Goal: Ask a question

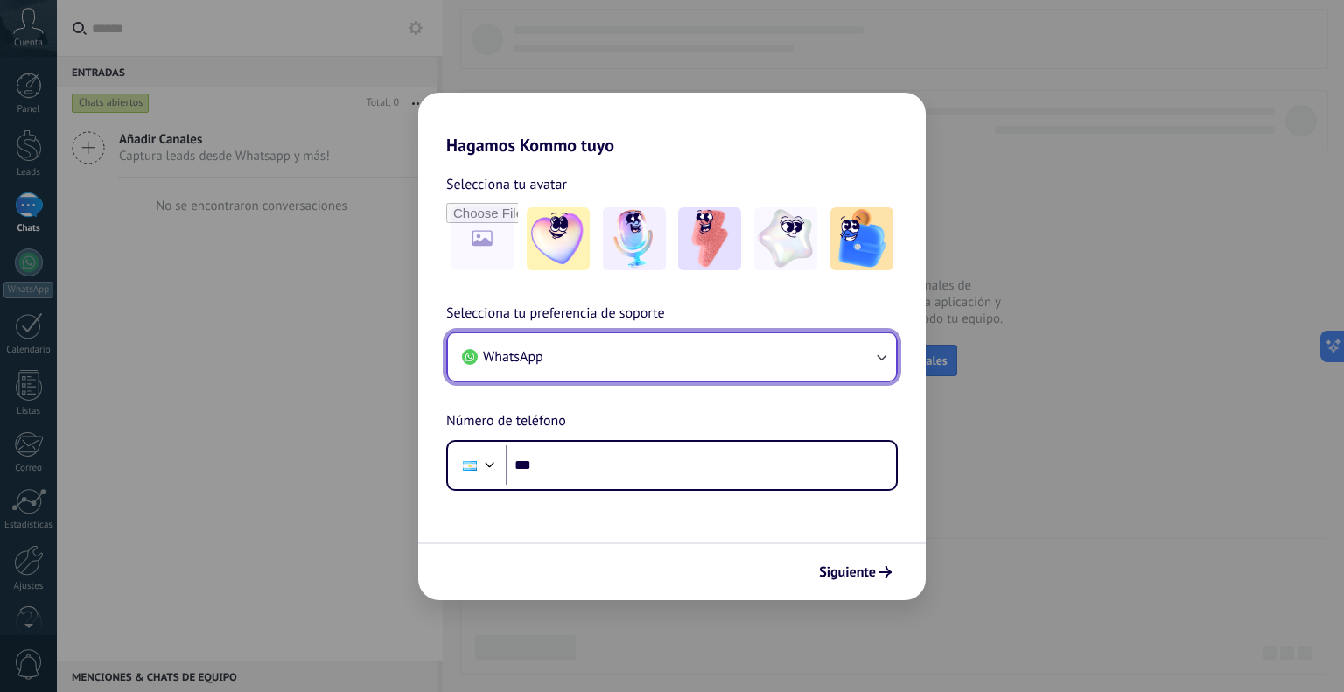
click at [802, 352] on button "WhatsApp" at bounding box center [672, 356] width 448 height 47
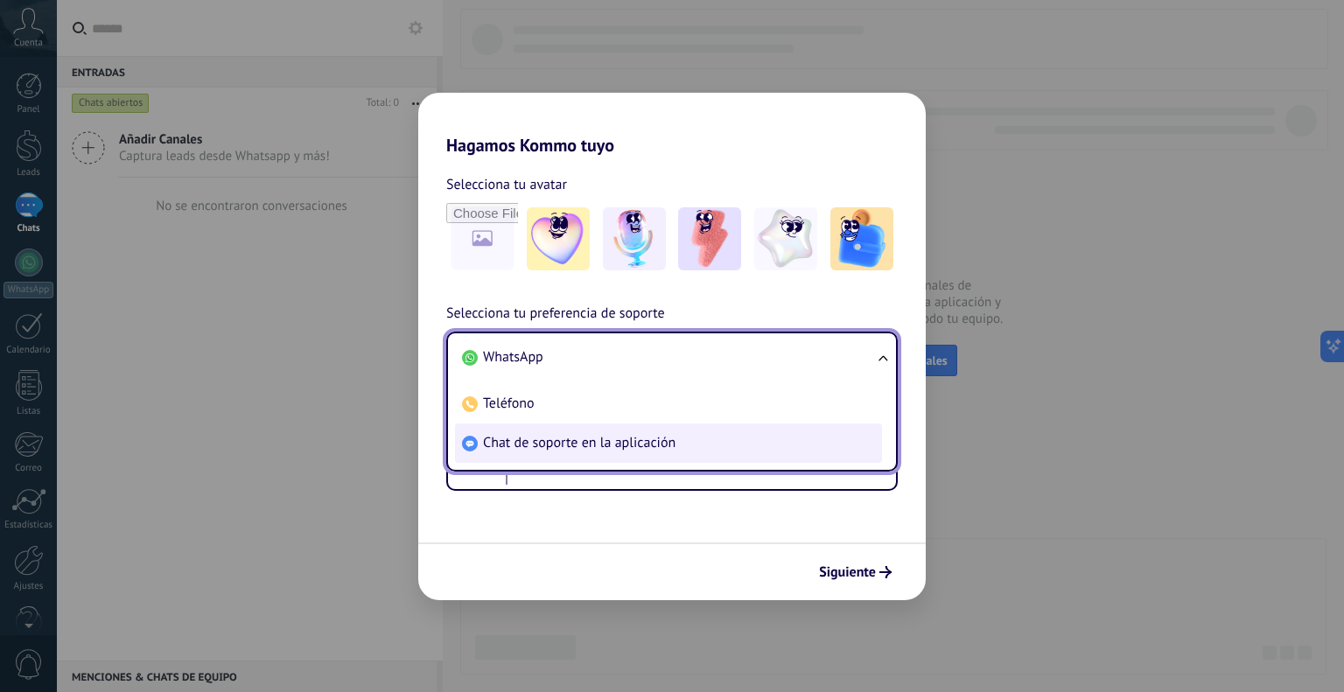
click at [711, 443] on li "Chat de soporte en la aplicación" at bounding box center [668, 443] width 427 height 39
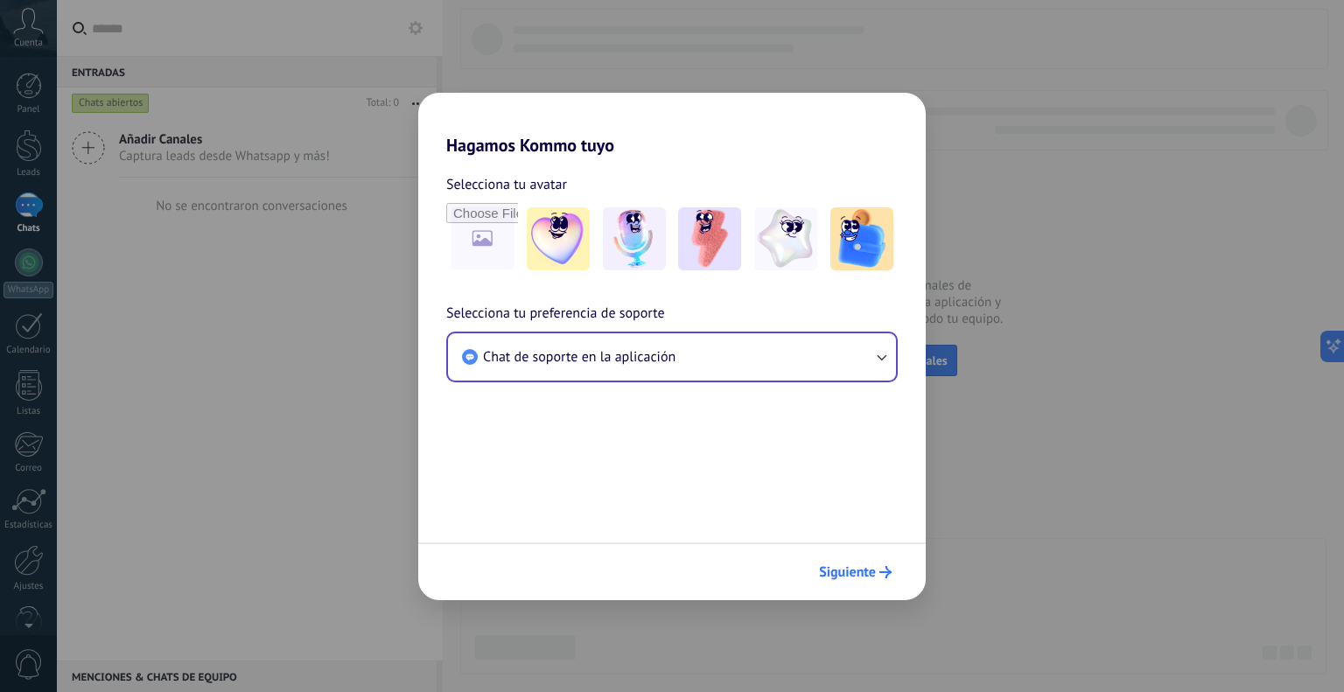
click at [845, 578] on span "Siguiente" at bounding box center [847, 572] width 57 height 12
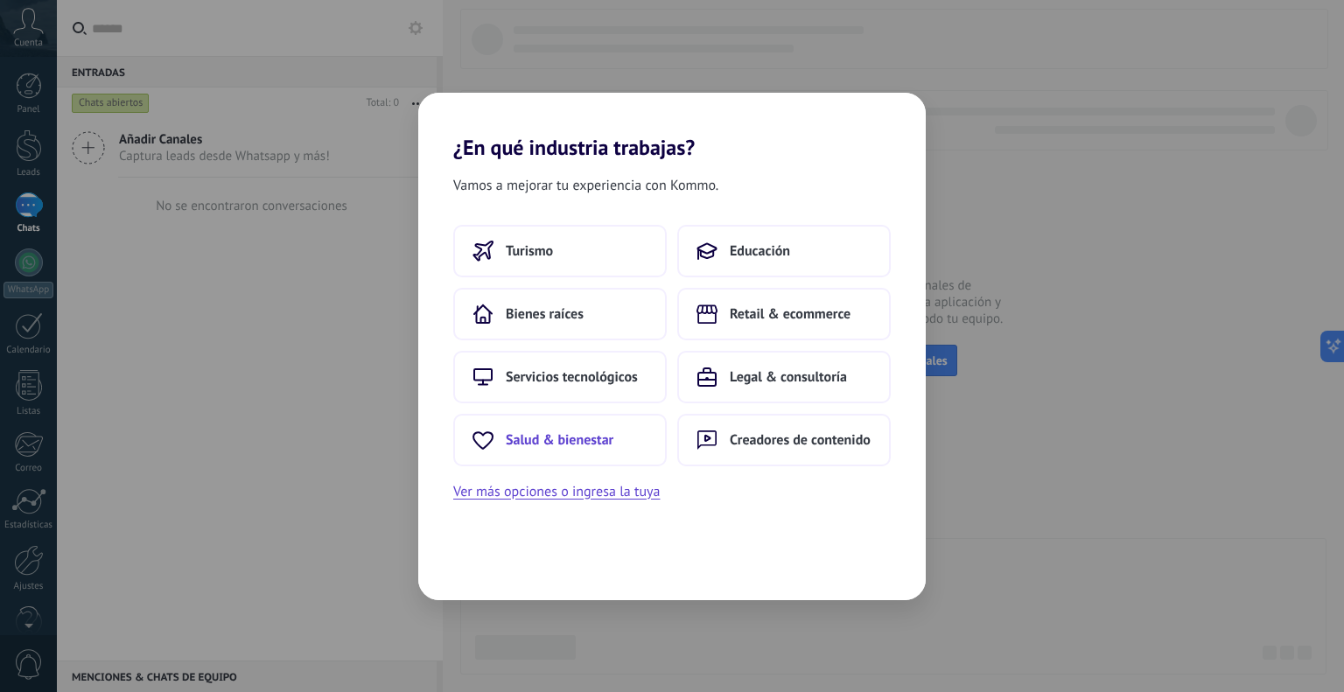
click at [597, 447] on span "Salud & bienestar" at bounding box center [560, 440] width 108 height 18
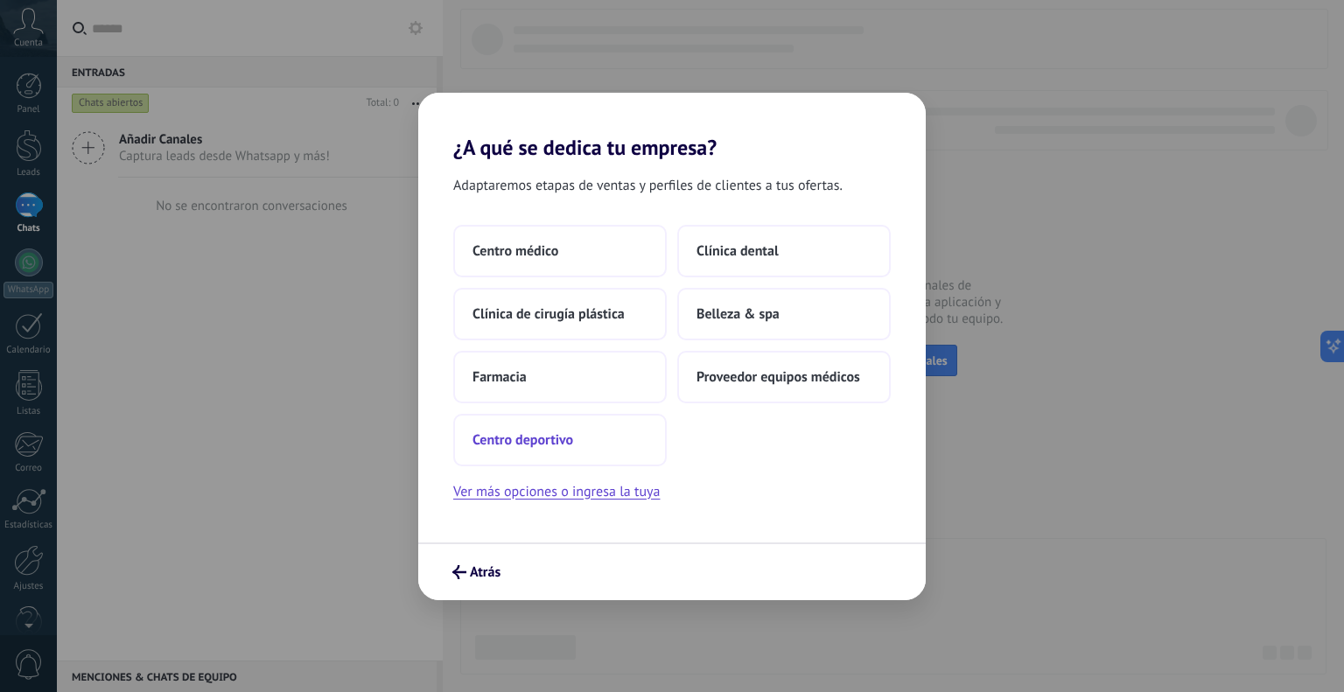
click at [621, 431] on button "Centro deportivo" at bounding box center [560, 440] width 214 height 53
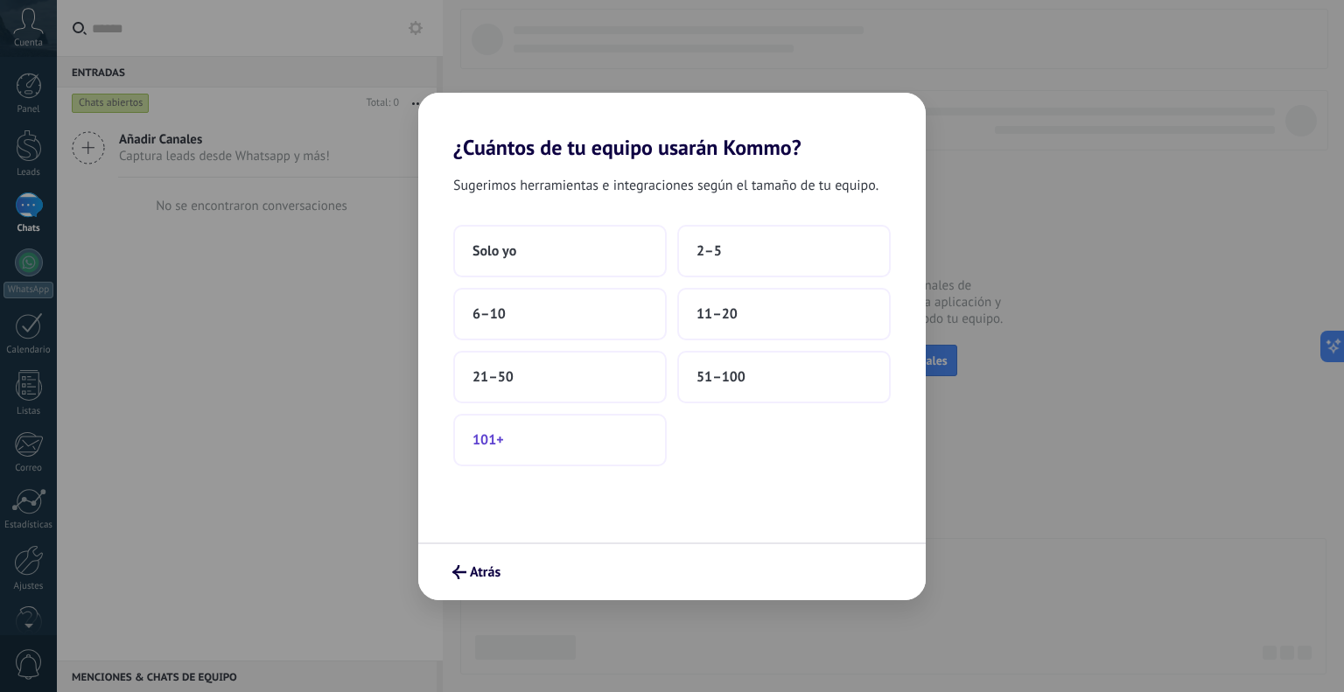
click at [631, 439] on button "101+" at bounding box center [560, 440] width 214 height 53
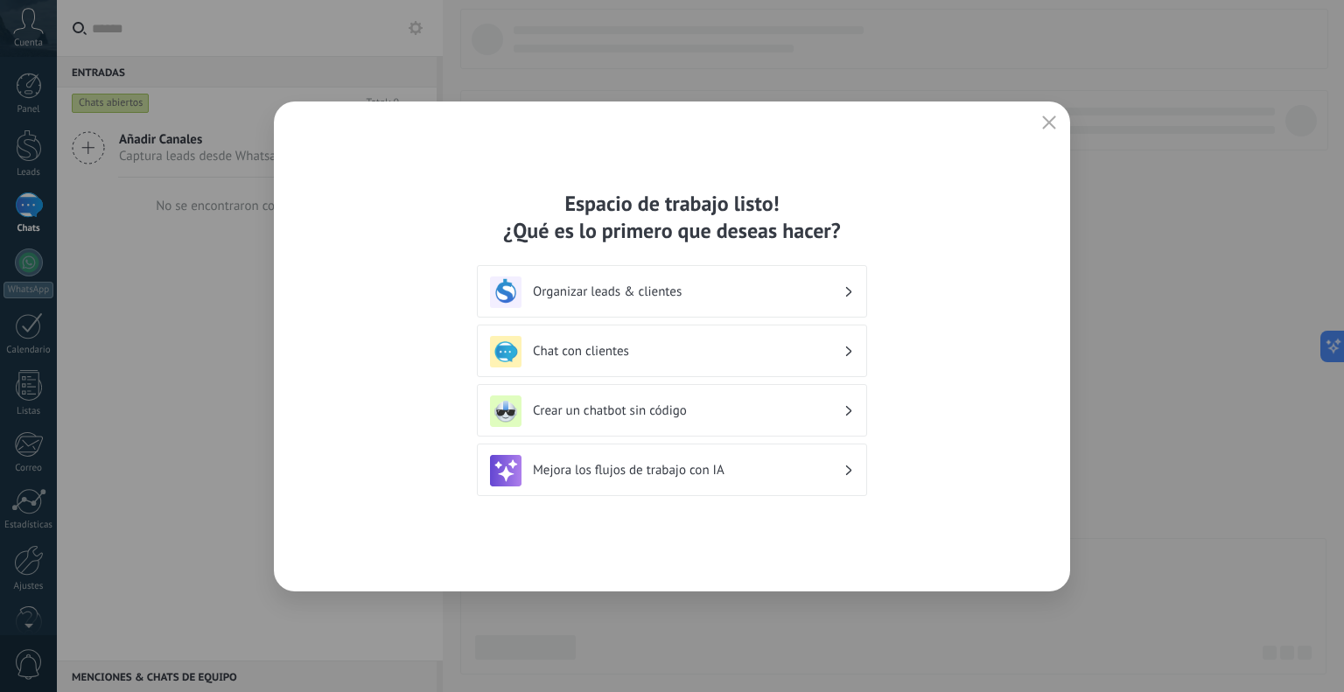
click at [1041, 132] on button "button" at bounding box center [1049, 123] width 23 height 25
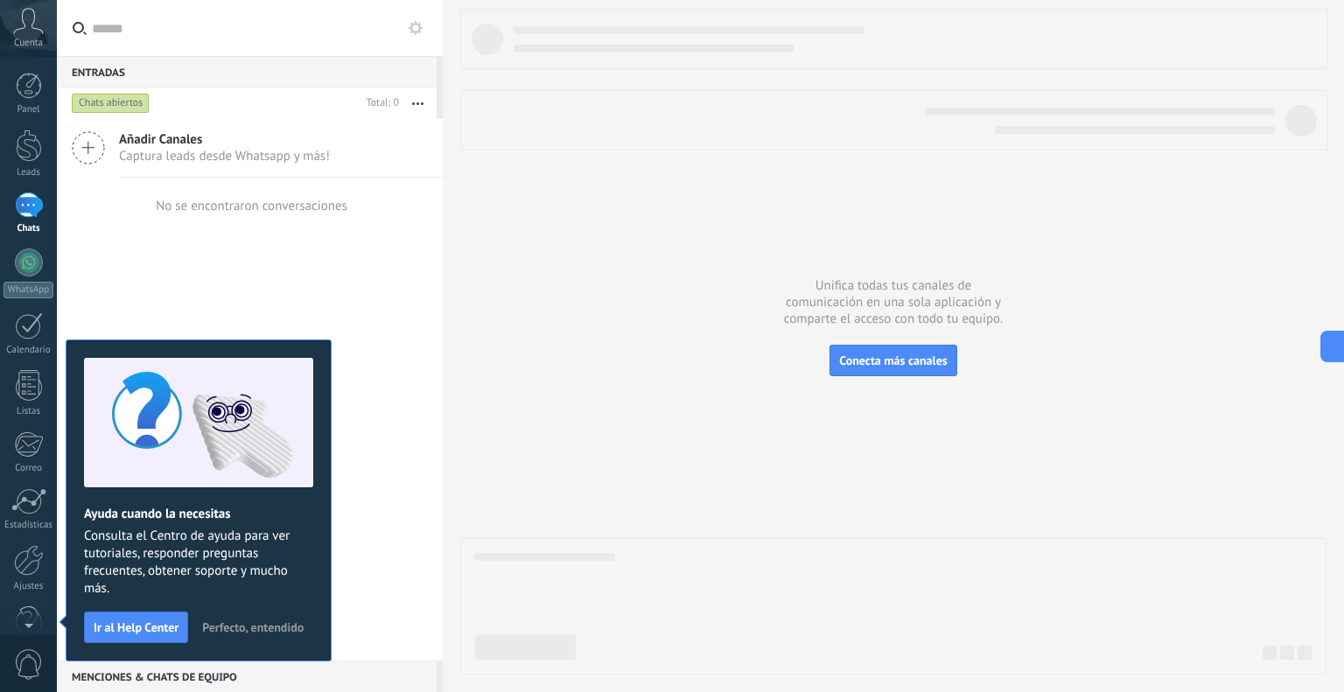
click at [235, 632] on span "Perfecto, entendido" at bounding box center [253, 627] width 102 height 12
